Goal: Task Accomplishment & Management: Manage account settings

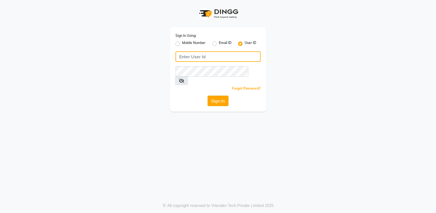
type input "she nailed it"
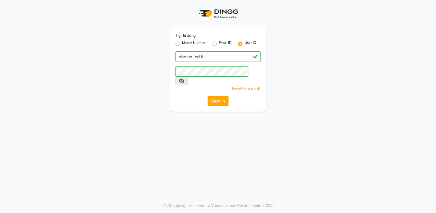
click at [222, 95] on button "Sign In" at bounding box center [217, 100] width 21 height 10
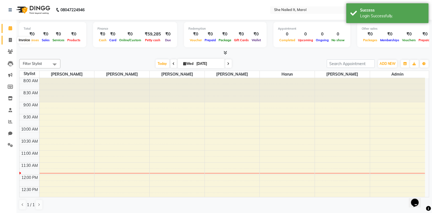
click at [10, 40] on icon at bounding box center [10, 40] width 3 height 4
select select "service"
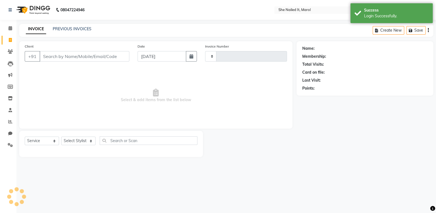
type input "0252"
select select "8078"
click at [64, 30] on link "PREVIOUS INVOICES" at bounding box center [72, 28] width 39 height 5
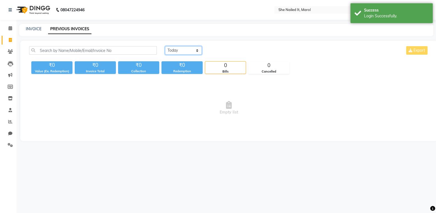
click at [196, 51] on select "Today Yesterday Custom Range" at bounding box center [183, 50] width 37 height 9
select select "range"
click at [165, 46] on select "Today Yesterday Custom Range" at bounding box center [183, 50] width 37 height 9
click at [212, 52] on input "03-09-2025" at bounding box center [228, 51] width 38 height 8
select select "9"
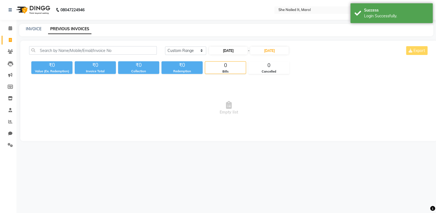
select select "2025"
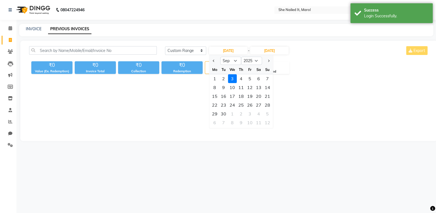
drag, startPoint x: 241, startPoint y: 97, endPoint x: 244, endPoint y: 94, distance: 4.3
click at [243, 95] on div "18" at bounding box center [240, 96] width 9 height 9
type input "18-09-2025"
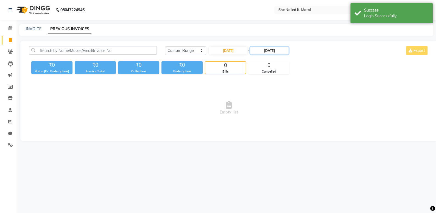
click at [267, 52] on input "03-09-2025" at bounding box center [269, 51] width 38 height 8
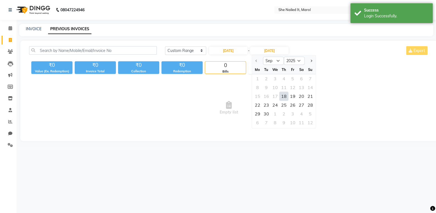
click at [283, 95] on div "18" at bounding box center [283, 96] width 9 height 9
type input "18-09-2025"
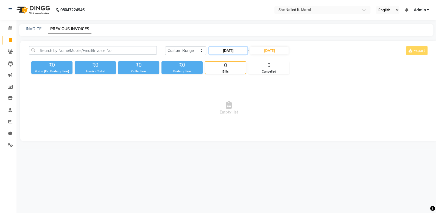
click at [232, 49] on input "18-09-2025" at bounding box center [228, 51] width 38 height 8
select select "9"
select select "2025"
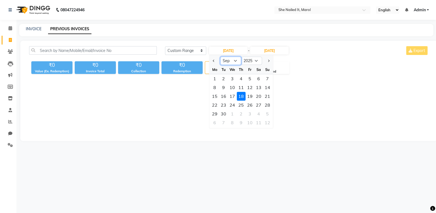
click at [236, 61] on select "Jan Feb Mar Apr May Jun Jul Aug Sep Oct Nov Dec" at bounding box center [230, 61] width 21 height 8
select select "8"
click at [220, 57] on select "Jan Feb Mar Apr May Jun Jul Aug Sep Oct Nov Dec" at bounding box center [230, 61] width 21 height 8
click at [218, 105] on div "18" at bounding box center [214, 104] width 9 height 9
type input "18-08-2025"
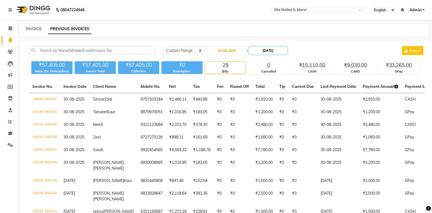
click at [256, 49] on input "18-09-2025" at bounding box center [268, 51] width 38 height 8
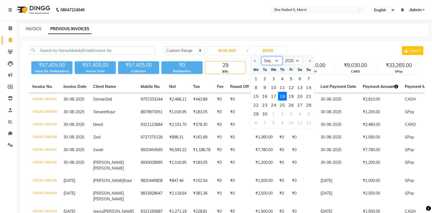
click at [265, 63] on select "Aug Sep Oct Nov Dec" at bounding box center [271, 61] width 21 height 8
select select "8"
click at [261, 57] on select "Aug Sep Oct Nov Dec" at bounding box center [271, 61] width 21 height 8
click at [254, 103] on div "18" at bounding box center [256, 104] width 9 height 9
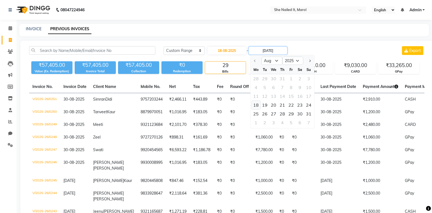
type input "18-08-2025"
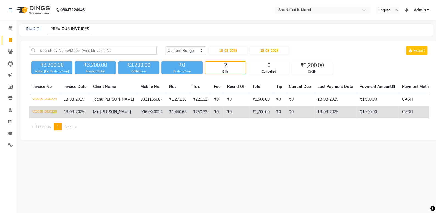
click at [53, 111] on td "V/2025-26/0223" at bounding box center [44, 112] width 31 height 13
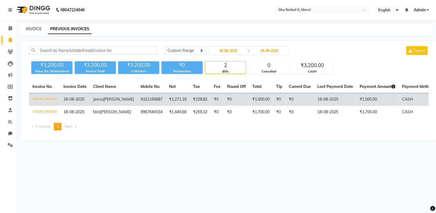
click at [51, 98] on td "V/2025-26/0224" at bounding box center [44, 99] width 31 height 13
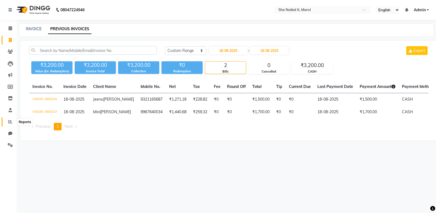
click at [10, 122] on icon at bounding box center [10, 121] width 4 height 4
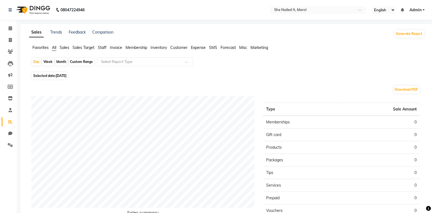
scroll to position [25, 0]
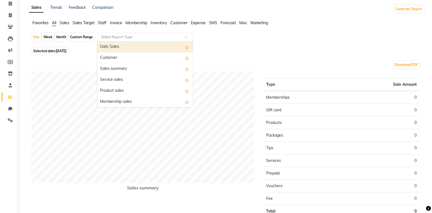
click at [106, 40] on div "Select Report Type" at bounding box center [145, 37] width 96 height 9
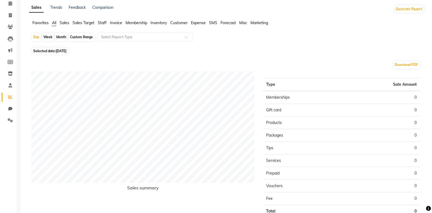
click at [81, 47] on div "Day Week Month Custom Range Select Report Type Selected date: 03-09-2025 Downlo…" at bounding box center [226, 134] width 395 height 202
click at [61, 36] on div "Month" at bounding box center [61, 37] width 13 height 8
select select "9"
select select "2025"
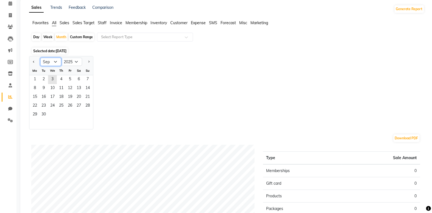
click at [44, 61] on select "Jan Feb Mar Apr May Jun Jul Aug Sep Oct Nov Dec" at bounding box center [50, 62] width 21 height 8
select select "8"
click at [40, 58] on select "Jan Feb Mar Apr May Jun Jul Aug Sep Oct Nov Dec" at bounding box center [50, 62] width 21 height 8
click at [73, 75] on span "1" at bounding box center [70, 79] width 9 height 9
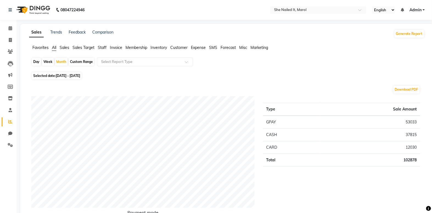
scroll to position [0, 0]
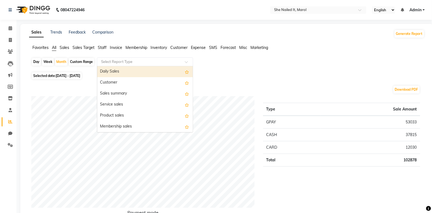
drag, startPoint x: 128, startPoint y: 62, endPoint x: 129, endPoint y: 68, distance: 6.5
click at [129, 65] on div "Select Report Type" at bounding box center [145, 61] width 96 height 9
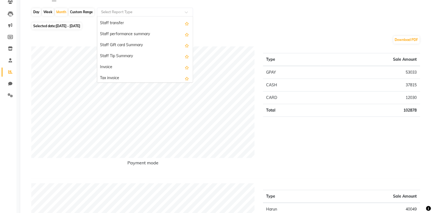
scroll to position [399, 0]
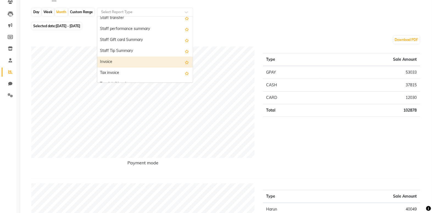
click at [153, 64] on div "Invoice" at bounding box center [144, 62] width 95 height 11
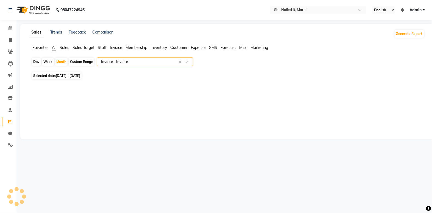
scroll to position [0, 0]
select select "full_report"
select select "csv"
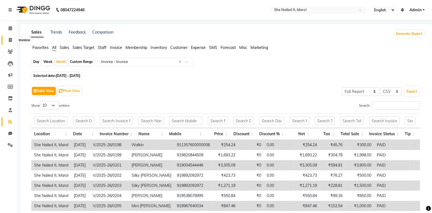
click at [12, 40] on span at bounding box center [10, 40] width 10 height 6
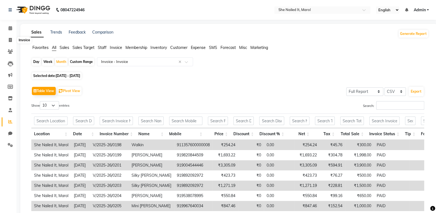
select select "service"
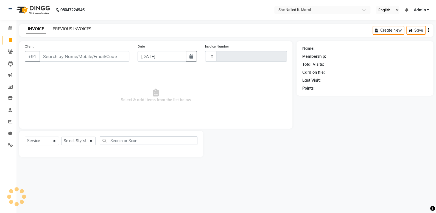
type input "0252"
select select "8078"
click at [72, 29] on link "PREVIOUS INVOICES" at bounding box center [72, 28] width 39 height 5
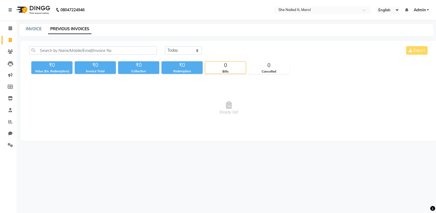
drag, startPoint x: 164, startPoint y: 50, endPoint x: 168, endPoint y: 52, distance: 4.1
click at [164, 50] on div "Today Yesterday Custom Range Export" at bounding box center [297, 52] width 272 height 13
click at [191, 54] on select "Today Yesterday Custom Range" at bounding box center [183, 50] width 37 height 9
select select "range"
click at [165, 46] on select "Today Yesterday Custom Range" at bounding box center [183, 50] width 37 height 9
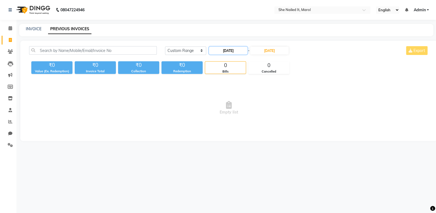
click at [217, 54] on input "03-09-2025" at bounding box center [228, 51] width 38 height 8
select select "9"
select select "2025"
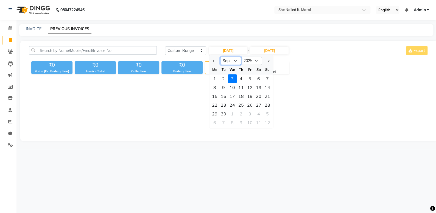
drag, startPoint x: 224, startPoint y: 59, endPoint x: 225, endPoint y: 64, distance: 4.4
click at [224, 59] on select "Jan Feb Mar Apr May Jun Jul Aug Sep Oct Nov Dec" at bounding box center [230, 61] width 21 height 8
select select "8"
click at [220, 57] on select "Jan Feb Mar Apr May Jun Jul Aug Sep Oct Nov Dec" at bounding box center [230, 61] width 21 height 8
click at [249, 79] on div "1" at bounding box center [249, 78] width 9 height 9
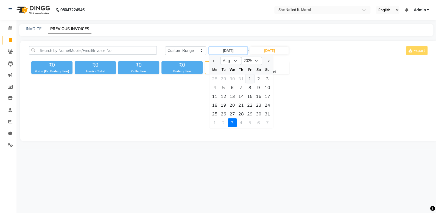
type input "01-08-2025"
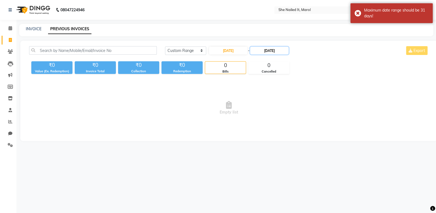
click at [266, 51] on input "03-09-2025" at bounding box center [269, 51] width 38 height 8
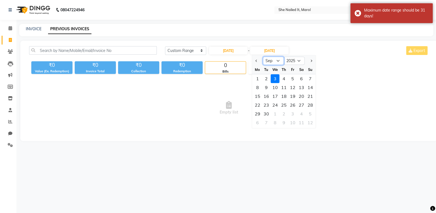
click at [274, 61] on select "Aug Sep Oct Nov Dec" at bounding box center [273, 61] width 21 height 8
select select "8"
click at [263, 57] on select "Aug Sep Oct Nov Dec" at bounding box center [273, 61] width 21 height 8
click at [295, 78] on div "1" at bounding box center [292, 78] width 9 height 9
type input "01-08-2025"
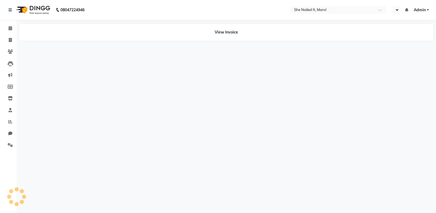
select select "en"
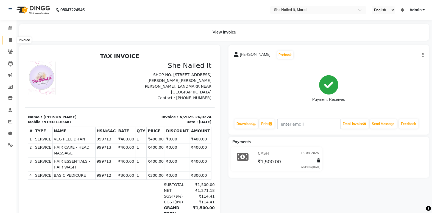
click at [12, 38] on span at bounding box center [10, 40] width 10 height 6
select select "8078"
select select "service"
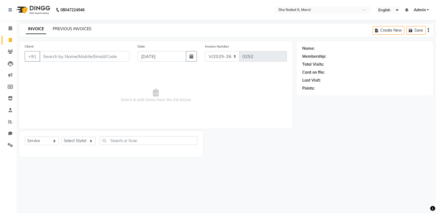
click at [83, 29] on link "PREVIOUS INVOICES" at bounding box center [72, 28] width 39 height 5
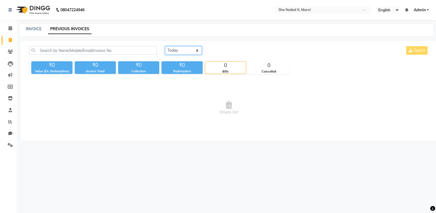
drag, startPoint x: 177, startPoint y: 50, endPoint x: 174, endPoint y: 52, distance: 3.8
click at [175, 51] on select "Today Yesterday Custom Range" at bounding box center [183, 50] width 37 height 9
select select "range"
click at [165, 46] on select "Today Yesterday Custom Range" at bounding box center [183, 50] width 37 height 9
click at [223, 51] on input "03-09-2025" at bounding box center [228, 51] width 38 height 8
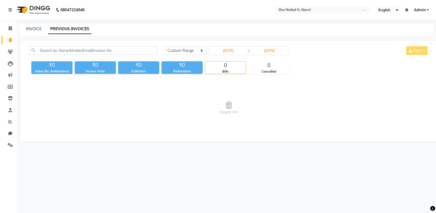
select select "9"
select select "2025"
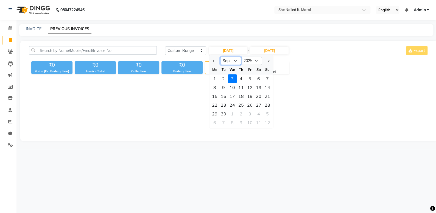
click at [231, 60] on select "Jan Feb Mar Apr May Jun Jul Aug Sep Oct Nov Dec" at bounding box center [230, 61] width 21 height 8
select select "8"
click at [220, 57] on select "Jan Feb Mar Apr May Jun Jul Aug Sep Oct Nov Dec" at bounding box center [230, 61] width 21 height 8
click at [249, 77] on div "1" at bounding box center [249, 78] width 9 height 9
type input "01-08-2025"
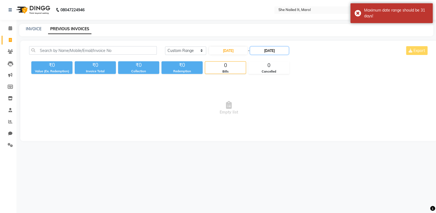
click at [268, 50] on input "03-09-2025" at bounding box center [269, 51] width 38 height 8
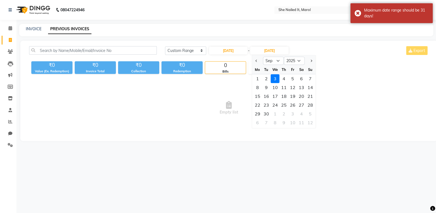
drag, startPoint x: 266, startPoint y: 56, endPoint x: 266, endPoint y: 60, distance: 3.3
click at [266, 58] on ngb-datepicker-navigation "Aug Sep Oct Nov Dec 2025 2026 2027 2028 2029 2030 2031 2032 2033 2034 2035" at bounding box center [284, 60] width 64 height 9
click at [266, 60] on select "Aug Sep Oct Nov Dec" at bounding box center [273, 61] width 21 height 8
select select "8"
click at [263, 57] on select "Aug Sep Oct Nov Dec" at bounding box center [273, 61] width 21 height 8
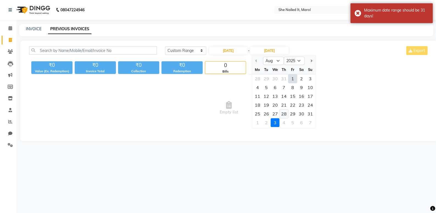
click at [285, 111] on div "28" at bounding box center [283, 113] width 9 height 9
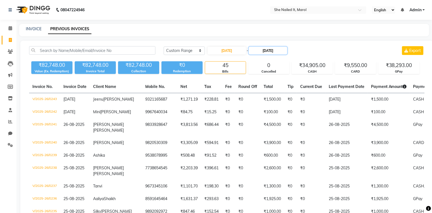
click at [274, 54] on input "28-08-2025" at bounding box center [268, 51] width 38 height 8
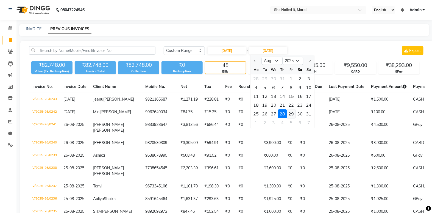
click at [290, 112] on div "29" at bounding box center [291, 113] width 9 height 9
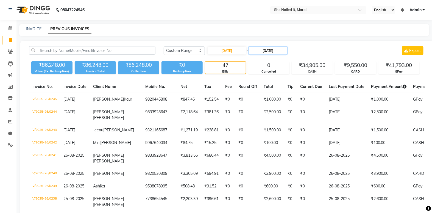
click at [278, 50] on input "29-08-2025" at bounding box center [268, 51] width 38 height 8
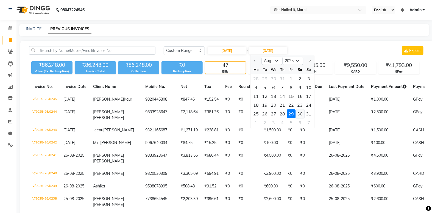
click at [303, 111] on div "30" at bounding box center [299, 113] width 9 height 9
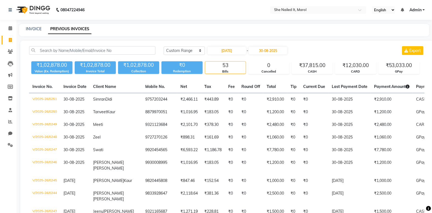
click at [275, 50] on input "30-08-2025" at bounding box center [268, 51] width 38 height 8
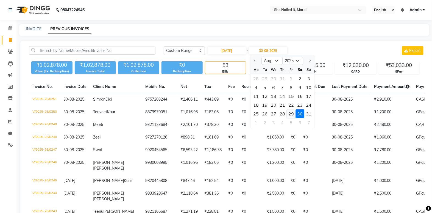
click at [290, 111] on div "29" at bounding box center [291, 113] width 9 height 9
type input "29-08-2025"
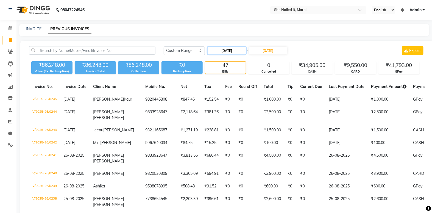
click at [214, 50] on input "01-08-2025" at bounding box center [226, 51] width 38 height 8
select select "8"
select select "2025"
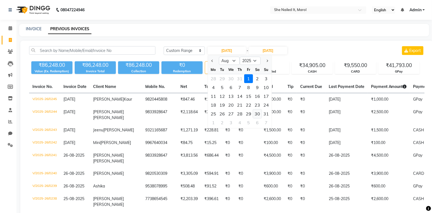
drag, startPoint x: 255, startPoint y: 114, endPoint x: 274, endPoint y: 64, distance: 53.4
click at [256, 113] on div "30" at bounding box center [257, 113] width 9 height 9
type input "30-08-2025"
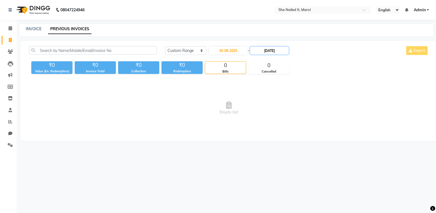
click at [275, 54] on input "29-08-2025" at bounding box center [269, 51] width 38 height 8
click at [304, 114] on div "30" at bounding box center [301, 113] width 9 height 9
type input "30-08-2025"
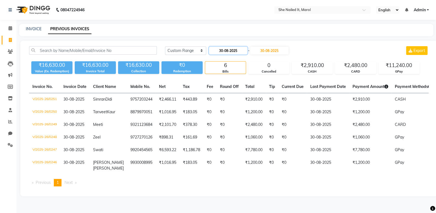
click at [242, 49] on input "30-08-2025" at bounding box center [228, 51] width 38 height 8
select select "8"
select select "2025"
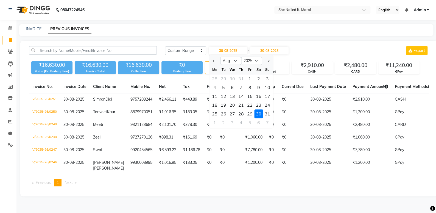
drag, startPoint x: 247, startPoint y: 115, endPoint x: 260, endPoint y: 77, distance: 40.6
click at [247, 114] on div "29" at bounding box center [249, 113] width 9 height 9
type input "29-08-2025"
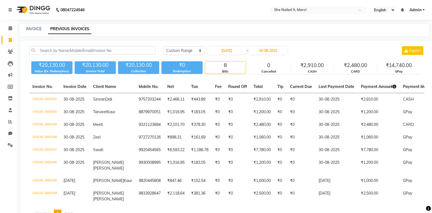
click at [275, 55] on div "Today Yesterday Custom Range 29-08-2025 - 30-08-2025 Export" at bounding box center [293, 52] width 269 height 13
drag, startPoint x: 275, startPoint y: 51, endPoint x: 273, endPoint y: 54, distance: 3.2
click at [275, 52] on input "30-08-2025" at bounding box center [268, 51] width 38 height 8
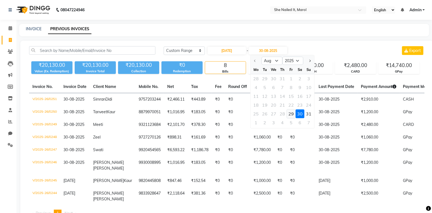
click at [292, 113] on div "29" at bounding box center [291, 113] width 9 height 9
type input "29-08-2025"
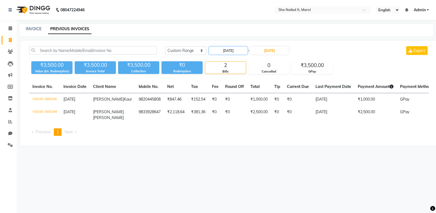
drag, startPoint x: 239, startPoint y: 50, endPoint x: 241, endPoint y: 54, distance: 4.4
click at [241, 54] on input "29-08-2025" at bounding box center [228, 51] width 38 height 8
select select "8"
select select "2025"
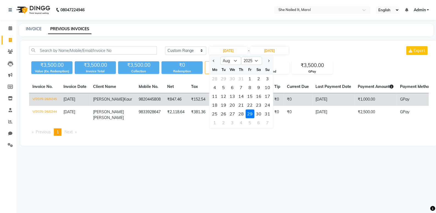
drag, startPoint x: 257, startPoint y: 114, endPoint x: 262, endPoint y: 105, distance: 9.8
click at [258, 114] on div "30" at bounding box center [258, 113] width 9 height 9
type input "30-08-2025"
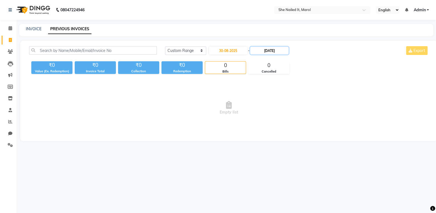
click at [269, 54] on input "29-08-2025" at bounding box center [269, 51] width 38 height 8
click at [301, 115] on div "30" at bounding box center [301, 113] width 9 height 9
type input "30-08-2025"
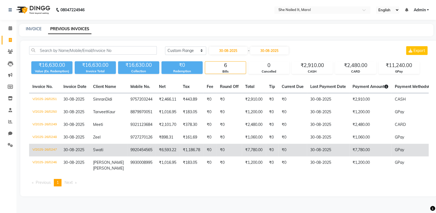
click at [56, 156] on td "V/2025-26/0247" at bounding box center [44, 149] width 31 height 13
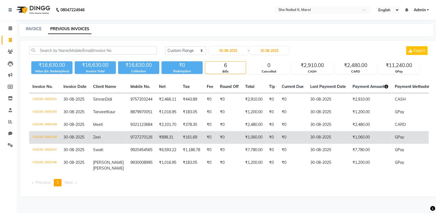
click at [44, 141] on td "V/2025-26/0248" at bounding box center [44, 137] width 31 height 13
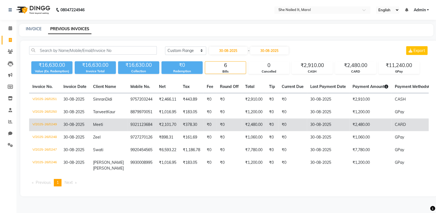
click at [54, 129] on td "V/2025-26/0249" at bounding box center [44, 124] width 31 height 13
click at [59, 131] on td "V/2025-26/0249" at bounding box center [44, 124] width 31 height 13
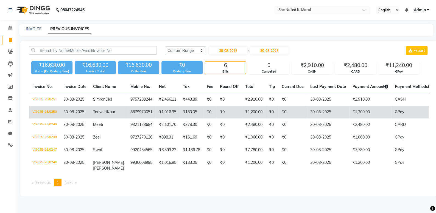
click at [40, 111] on td "V/2025-26/0250" at bounding box center [44, 112] width 31 height 13
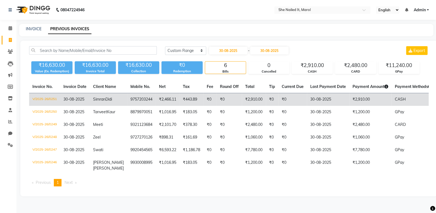
click at [53, 101] on td "V/2025-26/0251" at bounding box center [44, 99] width 31 height 13
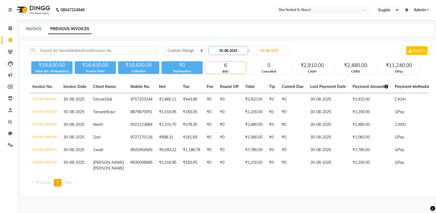
click at [245, 50] on input "30-08-2025" at bounding box center [228, 51] width 38 height 8
select select "8"
select select "2025"
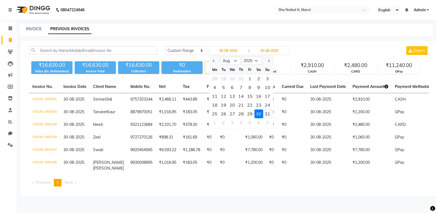
click at [267, 115] on div "31" at bounding box center [267, 113] width 9 height 9
type input "31-08-2025"
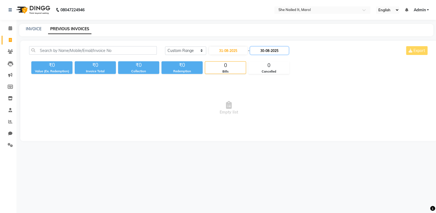
click at [267, 51] on input "30-08-2025" at bounding box center [269, 51] width 38 height 8
click at [306, 112] on div "31" at bounding box center [310, 113] width 9 height 9
type input "31-08-2025"
click at [214, 50] on input "31-08-2025" at bounding box center [228, 51] width 38 height 8
select select "8"
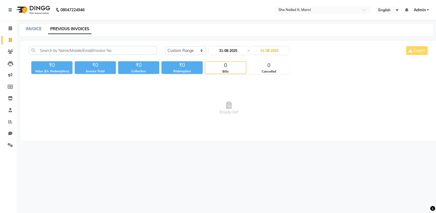
select select "2025"
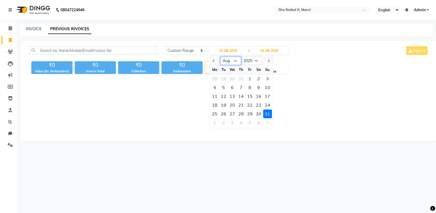
click at [236, 60] on select "Jan Feb Mar Apr May Jun Jul Aug Sep Oct Nov Dec" at bounding box center [230, 61] width 21 height 8
select select "9"
click at [220, 57] on select "Jan Feb Mar Apr May Jun Jul Aug Sep Oct Nov Dec" at bounding box center [230, 61] width 21 height 8
click at [215, 79] on div "1" at bounding box center [214, 78] width 9 height 9
type input "01-09-2025"
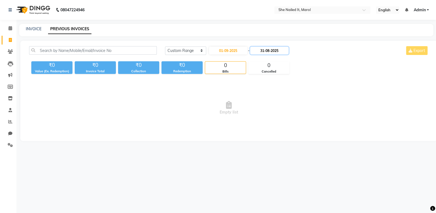
click at [271, 50] on input "31-08-2025" at bounding box center [269, 51] width 38 height 8
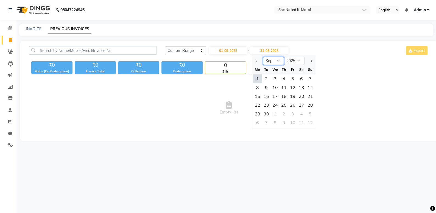
click at [274, 64] on select "Sep Oct Nov Dec" at bounding box center [273, 61] width 21 height 8
click at [256, 82] on ngb-datepicker-month "Mo Tu We Th Fr Sa Su 1 2 3 4 5 6 7 8 9 10 11 12 13 14 15 16 17 18 19 20 21 22 2…" at bounding box center [284, 96] width 64 height 63
click at [256, 81] on div "1" at bounding box center [257, 78] width 9 height 9
type input "01-09-2025"
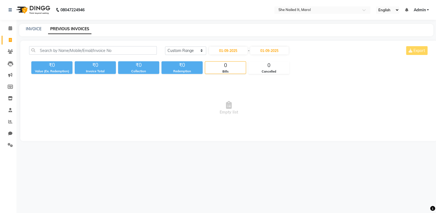
click at [46, 24] on div "INVOICE PREVIOUS INVOICES" at bounding box center [226, 30] width 414 height 12
click at [34, 30] on link "INVOICE" at bounding box center [34, 28] width 16 height 5
select select "service"
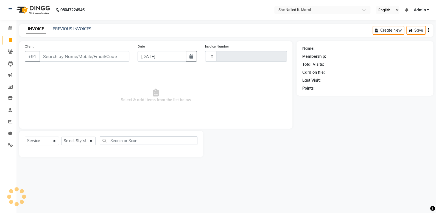
type input "0252"
select select "8078"
click at [186, 58] on button "button" at bounding box center [191, 56] width 11 height 10
select select "9"
select select "2025"
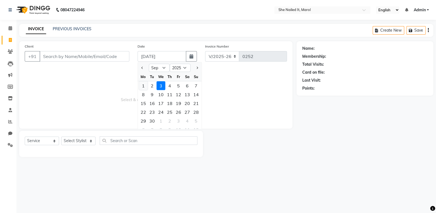
click at [142, 87] on div "1" at bounding box center [143, 85] width 9 height 9
type input "01-09-2025"
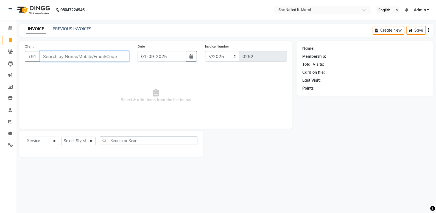
click at [112, 58] on input "Client" at bounding box center [85, 56] width 90 height 10
type input "d"
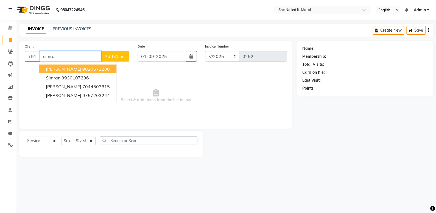
drag, startPoint x: 83, startPoint y: 53, endPoint x: 44, endPoint y: 55, distance: 38.8
click at [44, 55] on input "simra" at bounding box center [71, 56] width 62 height 10
type input "s"
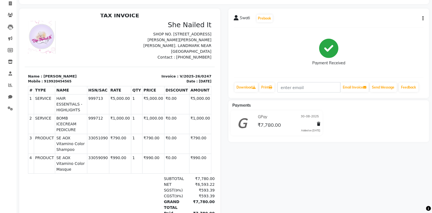
scroll to position [50, 0]
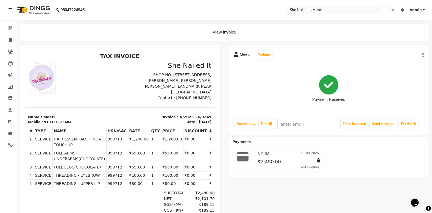
select select "en"
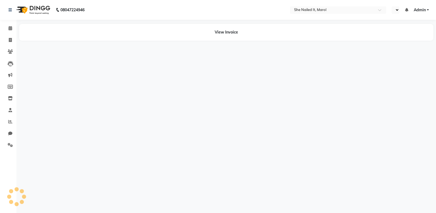
select select "en"
